Goal: Entertainment & Leisure: Consume media (video, audio)

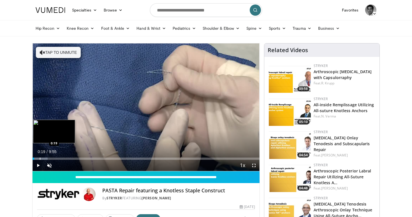
click at [40, 159] on div "Progress Bar" at bounding box center [40, 158] width 1 height 2
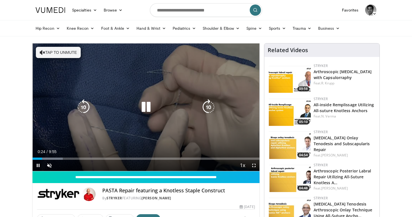
click at [45, 57] on button "Tap to unmute" at bounding box center [58, 52] width 45 height 11
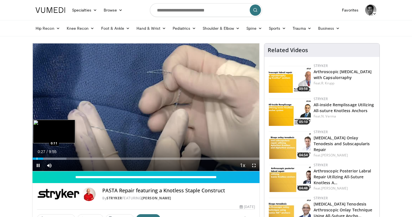
click at [37, 157] on div "Progress Bar" at bounding box center [37, 158] width 1 height 2
click at [53, 158] on div "Progress Bar" at bounding box center [53, 158] width 1 height 2
click at [59, 158] on div "Progress Bar" at bounding box center [59, 158] width 1 height 2
click at [62, 158] on div "Progress Bar" at bounding box center [62, 158] width 1 height 2
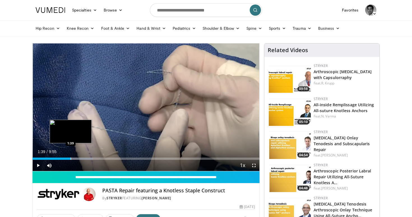
click at [71, 157] on div "Progress Bar" at bounding box center [71, 158] width 1 height 2
click at [72, 157] on div "Progress Bar" at bounding box center [72, 158] width 1 height 2
click at [77, 159] on div "Progress Bar" at bounding box center [77, 158] width 1 height 2
click at [82, 159] on div "Progress Bar" at bounding box center [82, 158] width 1 height 2
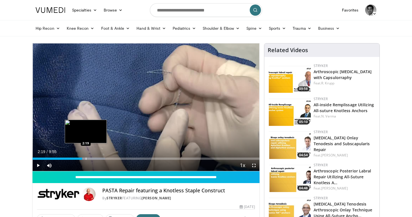
click at [86, 159] on div "Progress Bar" at bounding box center [86, 158] width 1 height 2
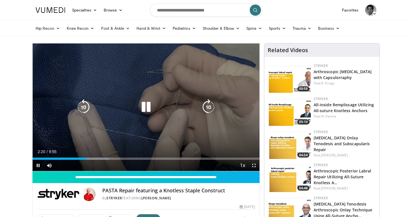
click at [89, 160] on video-js "**********" at bounding box center [145, 107] width 227 height 128
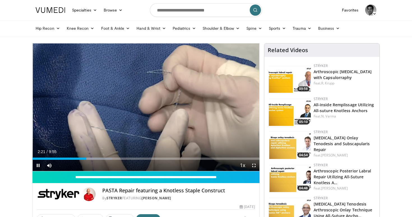
click at [93, 160] on div "Current Time 2:21 / Duration 9:55 Pause Skip Backward Skip Forward Mute Loaded …" at bounding box center [145, 165] width 227 height 11
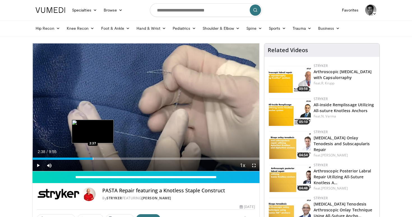
click at [93, 159] on div "Loaded : 34.99% 2:37 2:37" at bounding box center [145, 158] width 227 height 2
click at [97, 159] on div "Progress Bar" at bounding box center [96, 158] width 1 height 2
click at [104, 159] on div "Progress Bar" at bounding box center [103, 158] width 1 height 2
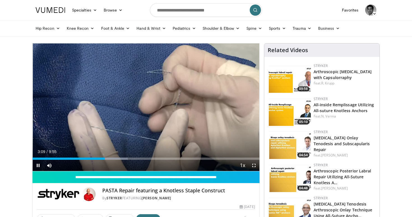
click at [116, 160] on div "Current Time 3:09 / Duration 9:55 Pause Skip Backward Skip Forward Mute Loaded …" at bounding box center [145, 165] width 227 height 11
click at [109, 159] on div "Progress Bar" at bounding box center [109, 158] width 1 height 2
click at [117, 159] on div "Progress Bar" at bounding box center [117, 158] width 1 height 2
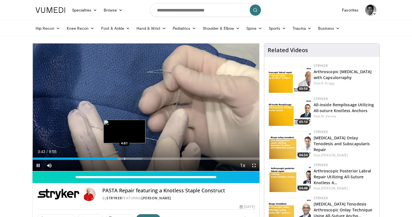
click at [124, 159] on div "Progress Bar" at bounding box center [124, 158] width 1 height 2
click at [129, 159] on div "Progress Bar" at bounding box center [129, 158] width 1 height 2
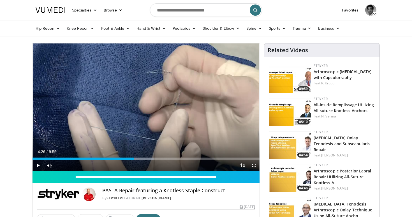
click at [134, 159] on div "Progress Bar" at bounding box center [134, 158] width 1 height 2
click at [135, 160] on div "Current Time 4:26 / Duration 9:55 Pause Skip Backward Skip Forward Mute Loaded …" at bounding box center [145, 165] width 227 height 11
click at [139, 158] on div "Progress Bar" at bounding box center [139, 158] width 1 height 2
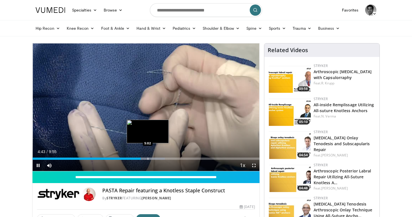
click at [148, 158] on div "Progress Bar" at bounding box center [148, 158] width 1 height 2
click at [151, 158] on div "Progress Bar" at bounding box center [151, 158] width 1 height 2
click at [157, 158] on div "Progress Bar" at bounding box center [157, 158] width 1 height 2
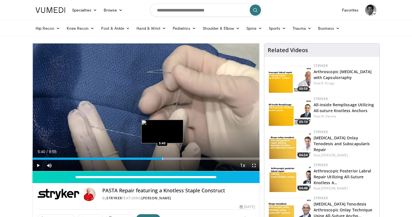
click at [162, 159] on div "Progress Bar" at bounding box center [162, 158] width 1 height 2
click at [165, 159] on div "Progress Bar" at bounding box center [165, 158] width 1 height 2
click at [169, 159] on div "Progress Bar" at bounding box center [169, 158] width 1 height 2
click at [174, 159] on div "Progress Bar" at bounding box center [174, 158] width 1 height 2
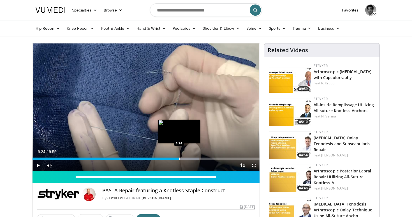
click at [179, 159] on div "Progress Bar" at bounding box center [179, 158] width 1 height 2
click at [187, 159] on div "Progress Bar" at bounding box center [187, 158] width 1 height 2
click at [190, 159] on div "Progress Bar" at bounding box center [190, 158] width 1 height 2
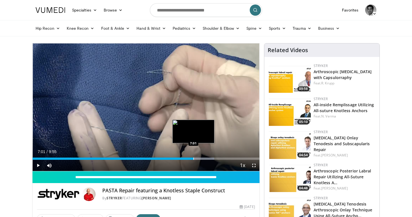
click at [193, 159] on div "Progress Bar" at bounding box center [193, 158] width 1 height 2
click at [198, 159] on div "Progress Bar" at bounding box center [198, 158] width 1 height 2
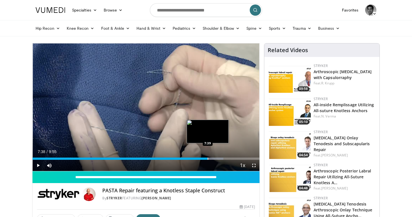
click at [207, 158] on div "Progress Bar" at bounding box center [205, 158] width 36 height 2
click at [213, 159] on div "Progress Bar" at bounding box center [212, 158] width 1 height 2
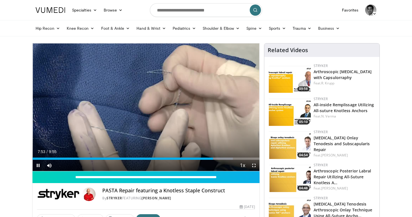
click at [219, 160] on div "Current Time 7:53 / Duration 9:55 Pause Skip Backward Skip Forward Mute Loaded …" at bounding box center [145, 165] width 227 height 11
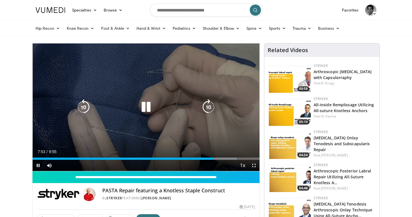
click at [224, 160] on video-js "**********" at bounding box center [145, 107] width 227 height 128
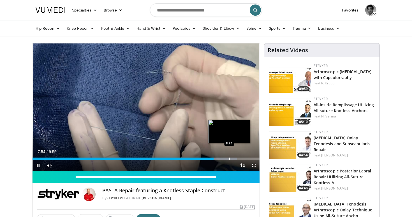
click at [229, 157] on div "Loaded : 89.99% 7:54 8:35" at bounding box center [145, 158] width 227 height 2
click at [233, 158] on div "Progress Bar" at bounding box center [233, 158] width 1 height 2
click at [238, 158] on div "Progress Bar" at bounding box center [238, 158] width 1 height 2
click at [242, 158] on div "Progress Bar" at bounding box center [242, 158] width 1 height 2
click at [249, 158] on div "Progress Bar" at bounding box center [249, 158] width 1 height 2
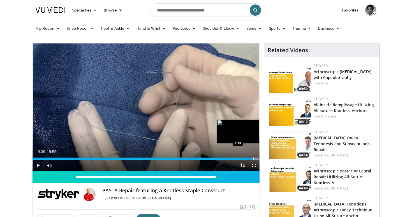
click at [253, 158] on div "Progress Bar" at bounding box center [253, 158] width 1 height 2
